Goal: Transaction & Acquisition: Purchase product/service

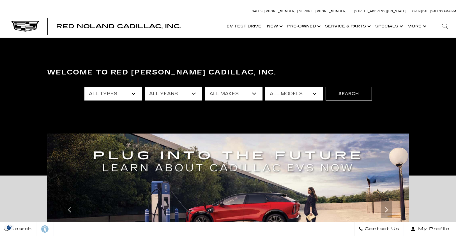
drag, startPoint x: 138, startPoint y: 95, endPoint x: 141, endPoint y: 95, distance: 3.1
click at [138, 95] on select "All Types New Used Certified Used Demo" at bounding box center [112, 93] width 57 height 13
click at [154, 96] on select "All Years 2026 2025 2024 2023 2022 2021 2020 2019 2018 2017 2013" at bounding box center [173, 93] width 57 height 13
select select "2025"
click at [145, 87] on select "All Years 2026 2025 2024 2023 2022 2021 2020 2019 2018 2017 2013" at bounding box center [173, 93] width 57 height 13
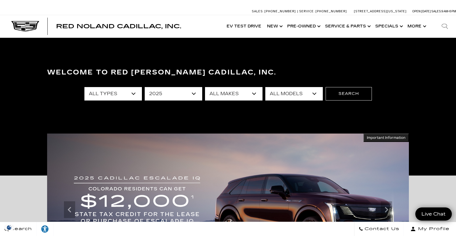
click at [217, 98] on select "All Makes Cadillac GMC Honda Toyota" at bounding box center [233, 93] width 57 height 13
select select "Cadillac"
click at [205, 87] on select "All Makes Cadillac GMC Honda Toyota" at bounding box center [233, 93] width 57 height 13
click at [287, 89] on select "All Models CT4 CT5 Escalade Escalade ESV ESCALADE IQ LYRIQ OPTIQ XT5 XT6" at bounding box center [293, 93] width 57 height 13
select select "LYRIQ"
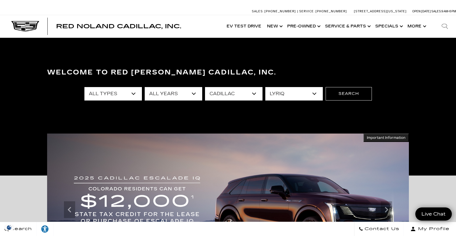
click at [265, 87] on select "All Models CT4 CT5 Escalade Escalade ESV ESCALADE IQ LYRIQ OPTIQ XT5 XT6" at bounding box center [293, 93] width 57 height 13
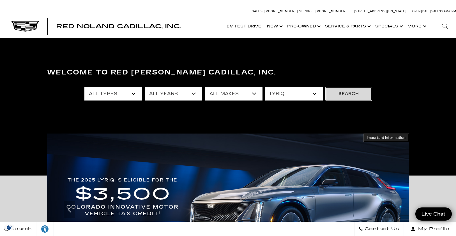
click at [352, 99] on button "Search" at bounding box center [348, 93] width 46 height 13
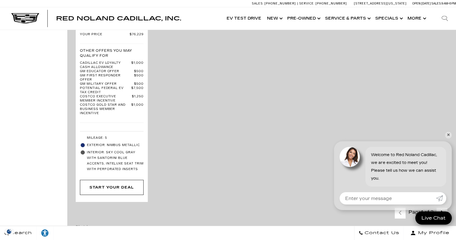
scroll to position [1494, 0]
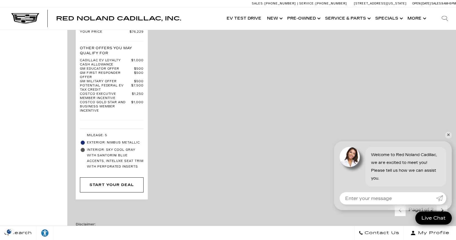
click at [447, 133] on link "✕" at bounding box center [448, 135] width 7 height 7
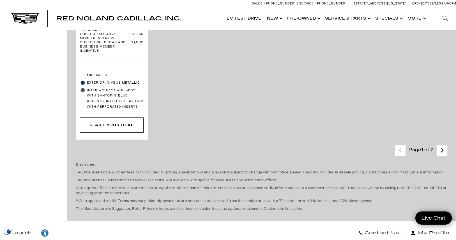
scroll to position [1541, 0]
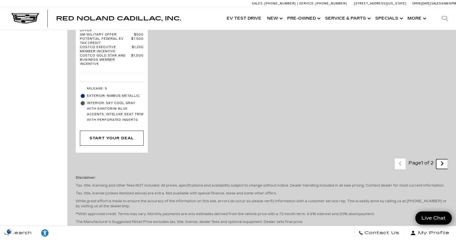
click at [441, 159] on link "Next - Page" at bounding box center [442, 164] width 12 height 10
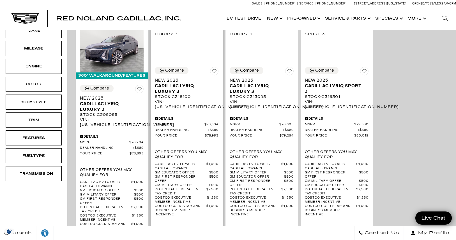
scroll to position [140, 0]
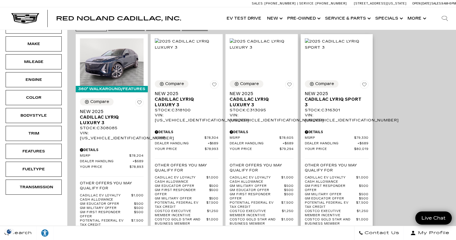
click at [333, 108] on div "Stock : C316301" at bounding box center [337, 110] width 64 height 5
click at [334, 97] on span "Cadillac LYRIQ Sport 3" at bounding box center [334, 102] width 59 height 11
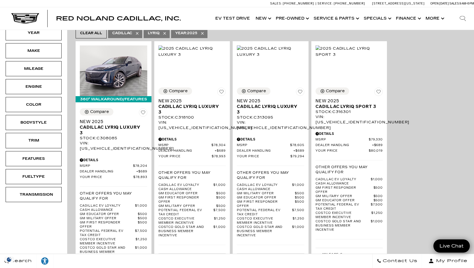
scroll to position [124, 0]
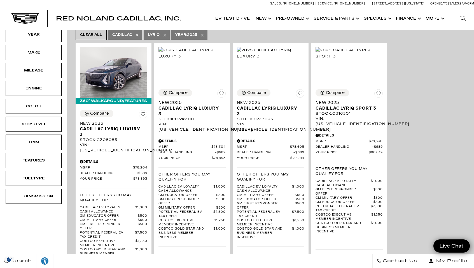
drag, startPoint x: 59, startPoint y: 234, endPoint x: 63, endPoint y: 234, distance: 3.4
click at [59, 234] on div "New Certified Demo Used Type Price $66,129 $80,019 Model Year Make Mileage Engi…" at bounding box center [33, 178] width 67 height 511
click at [375, 89] on div "Compare Save This Vehicle - New 2025 Cadillac LYRIQ Sport 3 Stock : C316301 VIN…" at bounding box center [350, 107] width 68 height 37
click at [359, 89] on div "Compare Save This Vehicle - New 2025 Cadillac LYRIQ Sport 3 Stock : C316301 VIN…" at bounding box center [350, 107] width 68 height 37
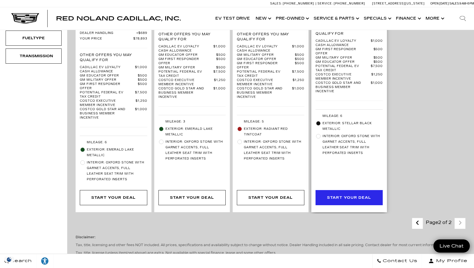
click at [351, 194] on div "Start Your Deal" at bounding box center [349, 197] width 44 height 6
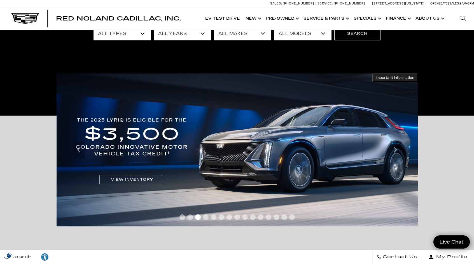
scroll to position [47, 0]
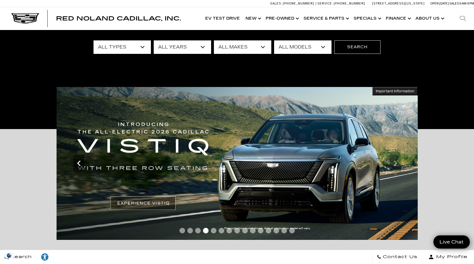
click at [78, 170] on div "Previous" at bounding box center [78, 163] width 11 height 17
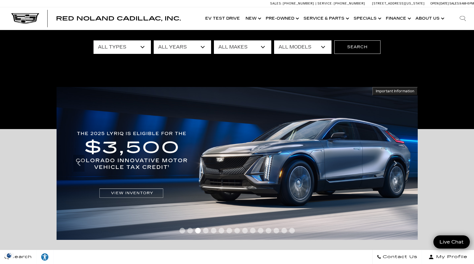
click at [388, 92] on span "Important Information" at bounding box center [395, 91] width 39 height 4
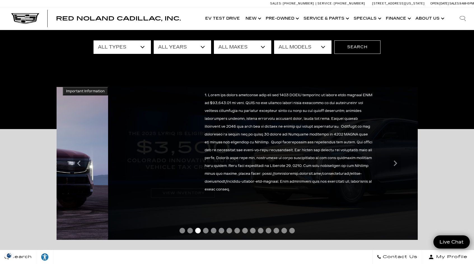
click at [246, 159] on div at bounding box center [288, 163] width 361 height 153
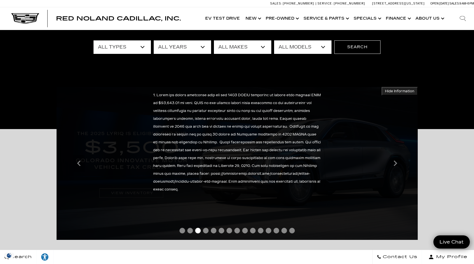
click at [124, 229] on div at bounding box center [237, 231] width 361 height 10
click at [405, 91] on span "Hide Information" at bounding box center [399, 91] width 29 height 4
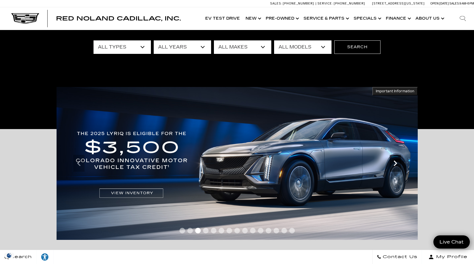
click at [394, 163] on icon "Next" at bounding box center [395, 162] width 11 height 11
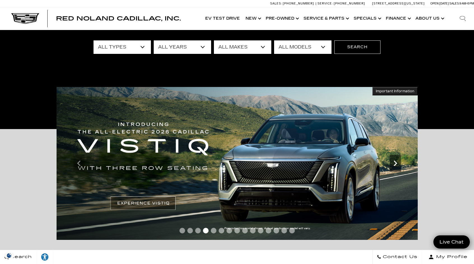
click at [394, 168] on icon "Next" at bounding box center [395, 162] width 11 height 11
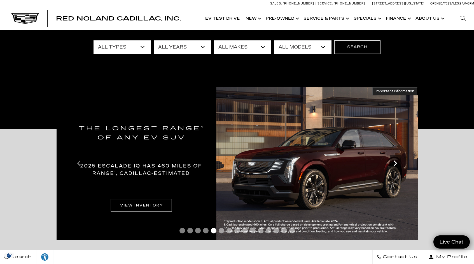
click at [394, 168] on icon "Next" at bounding box center [395, 162] width 11 height 11
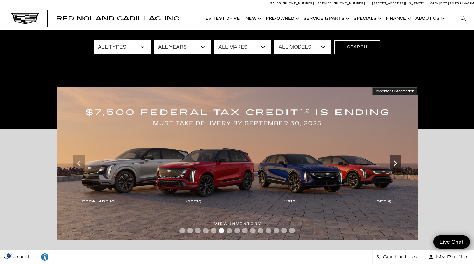
click at [394, 168] on icon "Next" at bounding box center [395, 162] width 11 height 11
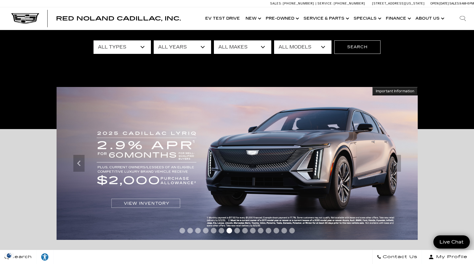
click at [381, 90] on span "Important Information" at bounding box center [395, 91] width 39 height 4
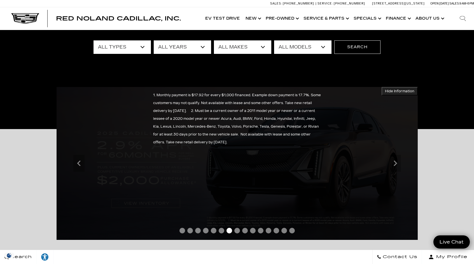
click at [274, 190] on div "1. Monthly payment is $17.92 for every $1,000 financed. Example down payment is…" at bounding box center [237, 163] width 361 height 153
click at [409, 90] on span "Hide Information" at bounding box center [399, 91] width 29 height 4
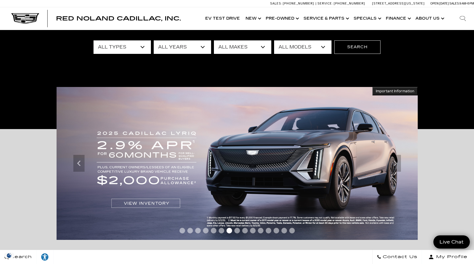
click at [435, 168] on div "Accessible Carousel Important Information Hide Information" at bounding box center [237, 205] width 474 height 153
click at [398, 163] on icon "Next" at bounding box center [395, 162] width 11 height 11
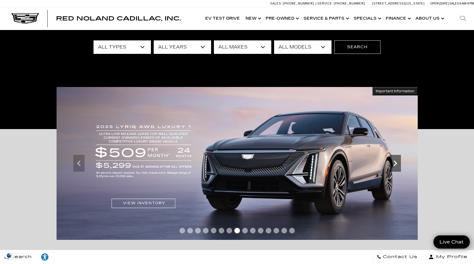
click at [398, 163] on icon "Next" at bounding box center [395, 162] width 11 height 11
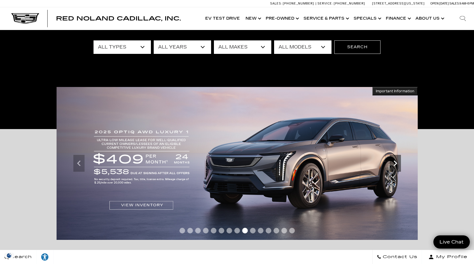
click at [398, 163] on icon "Next" at bounding box center [395, 162] width 11 height 11
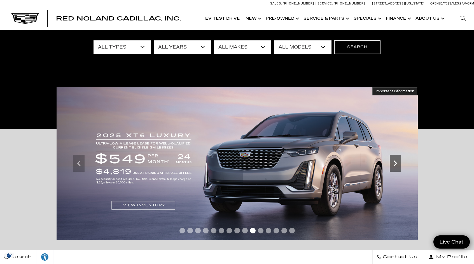
click at [398, 163] on icon "Next" at bounding box center [395, 162] width 11 height 11
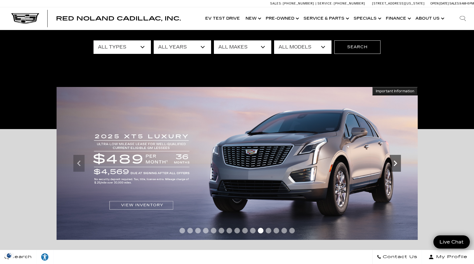
click at [398, 163] on icon "Next" at bounding box center [395, 162] width 11 height 11
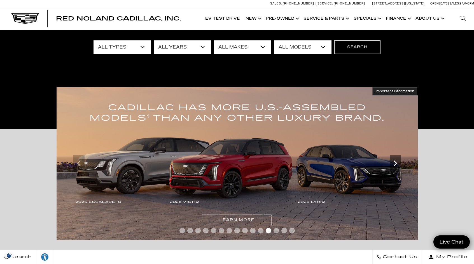
click at [398, 163] on icon "Next" at bounding box center [395, 162] width 11 height 11
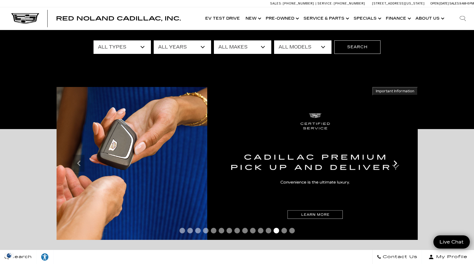
click at [398, 163] on icon "Next" at bounding box center [395, 162] width 11 height 11
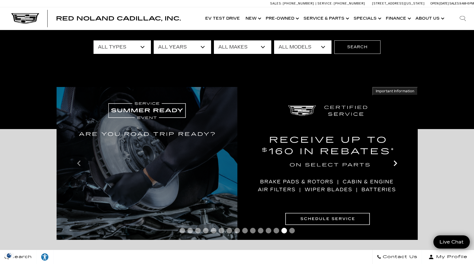
click at [398, 163] on icon "Next" at bounding box center [395, 162] width 11 height 11
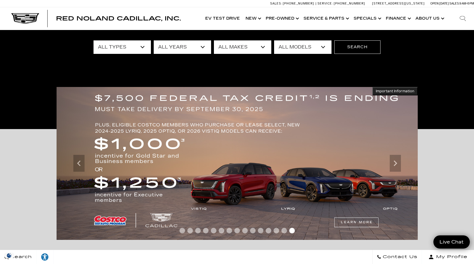
click at [392, 89] on span "Important Information" at bounding box center [395, 91] width 39 height 4
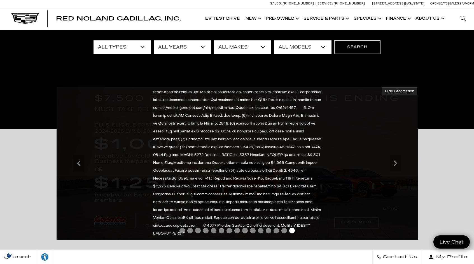
scroll to position [224, 0]
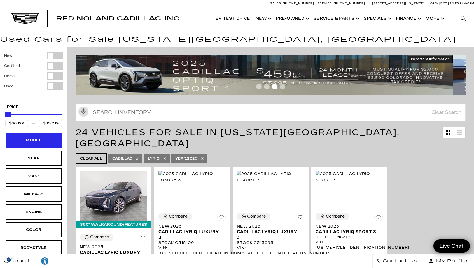
click at [41, 140] on div "Model" at bounding box center [34, 140] width 28 height 6
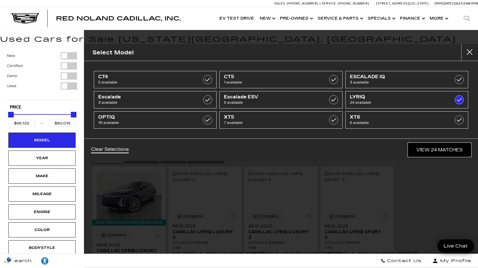
click at [438, 154] on link "View 24 Matches" at bounding box center [439, 150] width 63 height 14
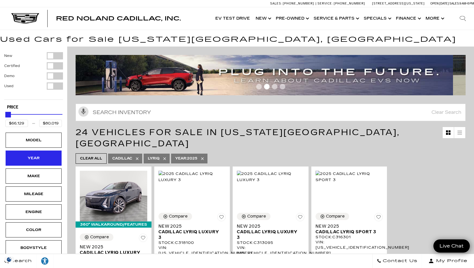
click at [42, 155] on div "Year" at bounding box center [34, 158] width 28 height 6
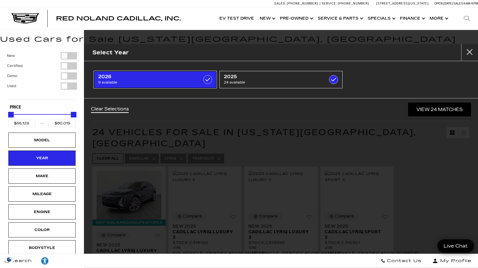
drag, startPoint x: 134, startPoint y: 74, endPoint x: 155, endPoint y: 74, distance: 21.3
click at [134, 74] on span "2026" at bounding box center [146, 77] width 97 height 6
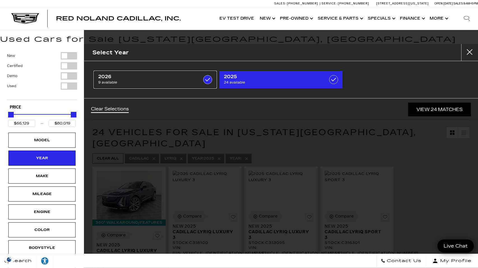
type input "$91,110"
checkbox input "true"
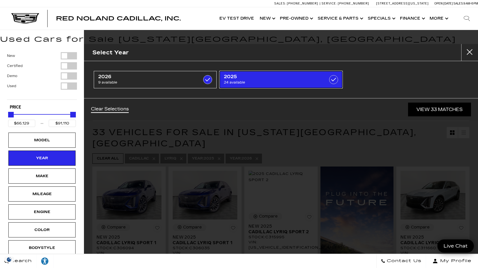
click at [256, 78] on span "2025" at bounding box center [272, 77] width 97 height 6
type input "$81,285"
checkbox input "false"
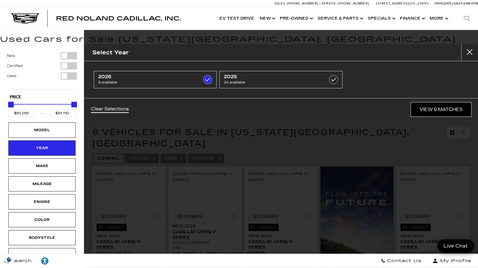
click at [427, 107] on link "View 9 Matches" at bounding box center [442, 110] width 60 height 14
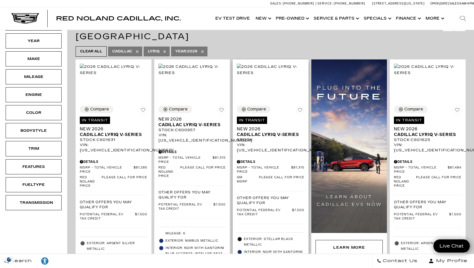
scroll to position [93, 0]
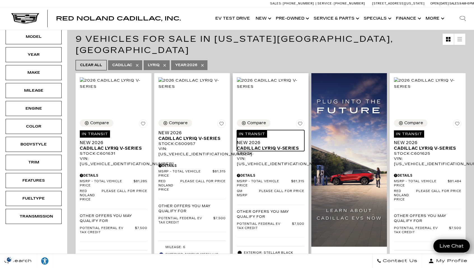
click at [255, 145] on span "Cadillac LYRIQ V-Series" at bounding box center [268, 148] width 63 height 6
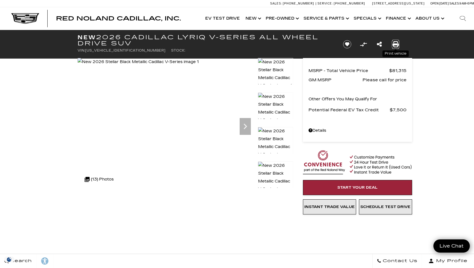
click at [396, 44] on icon "Print this New 2026 Cadillac LYRIQ V-Series All Wheel Drive SUV" at bounding box center [396, 44] width 6 height 6
